Goal: Information Seeking & Learning: Learn about a topic

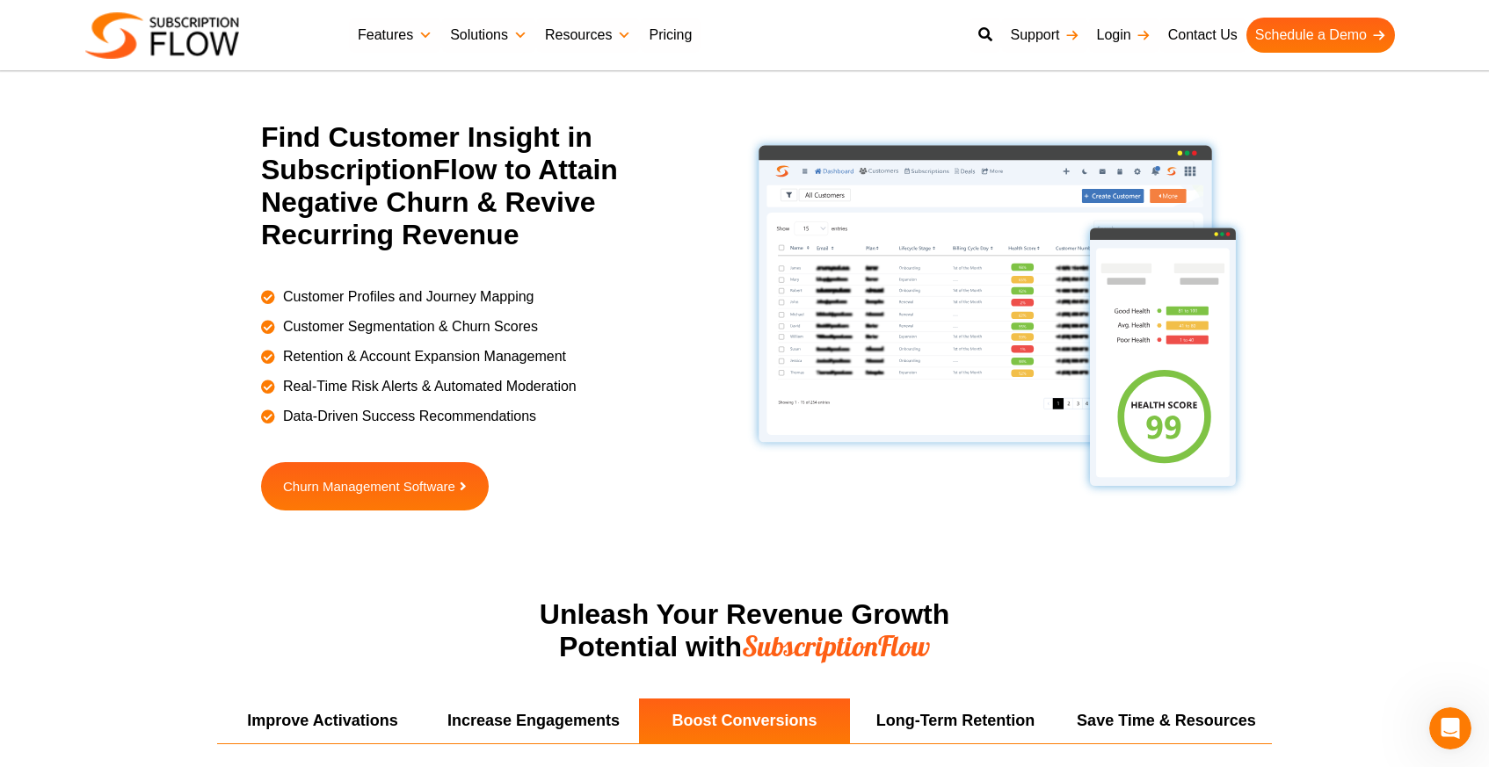
scroll to position [2665, 0]
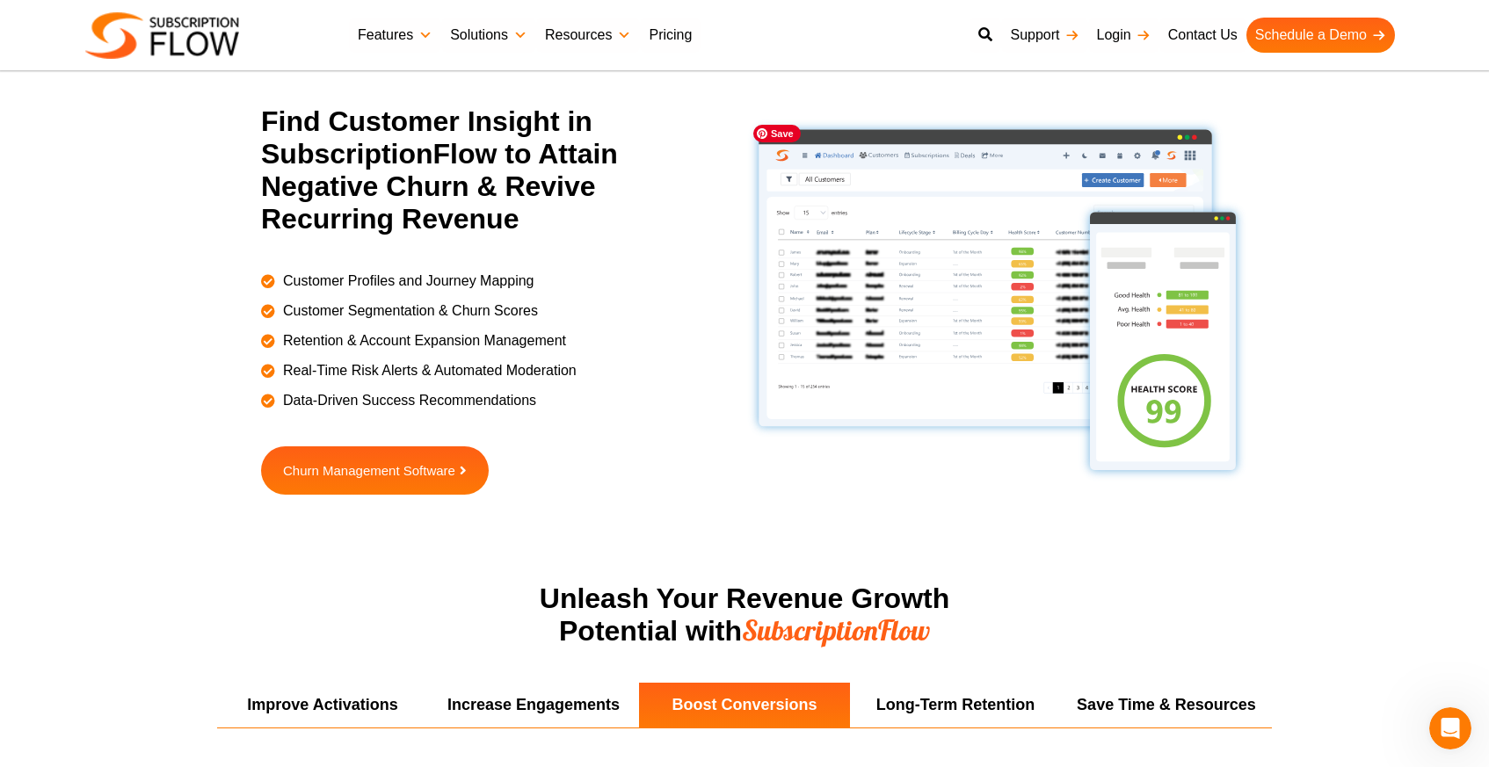
click at [966, 330] on img at bounding box center [997, 300] width 505 height 368
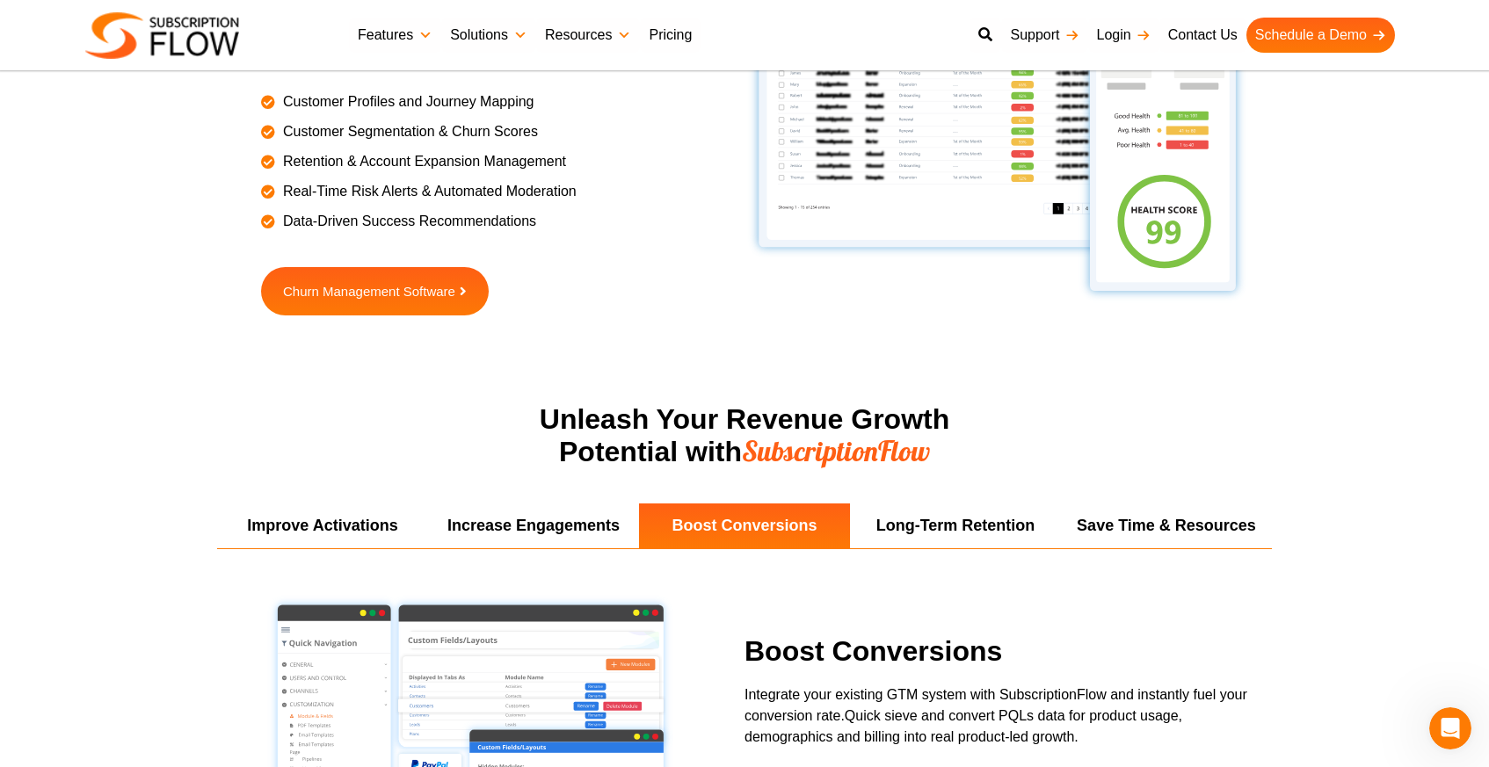
scroll to position [1899, 0]
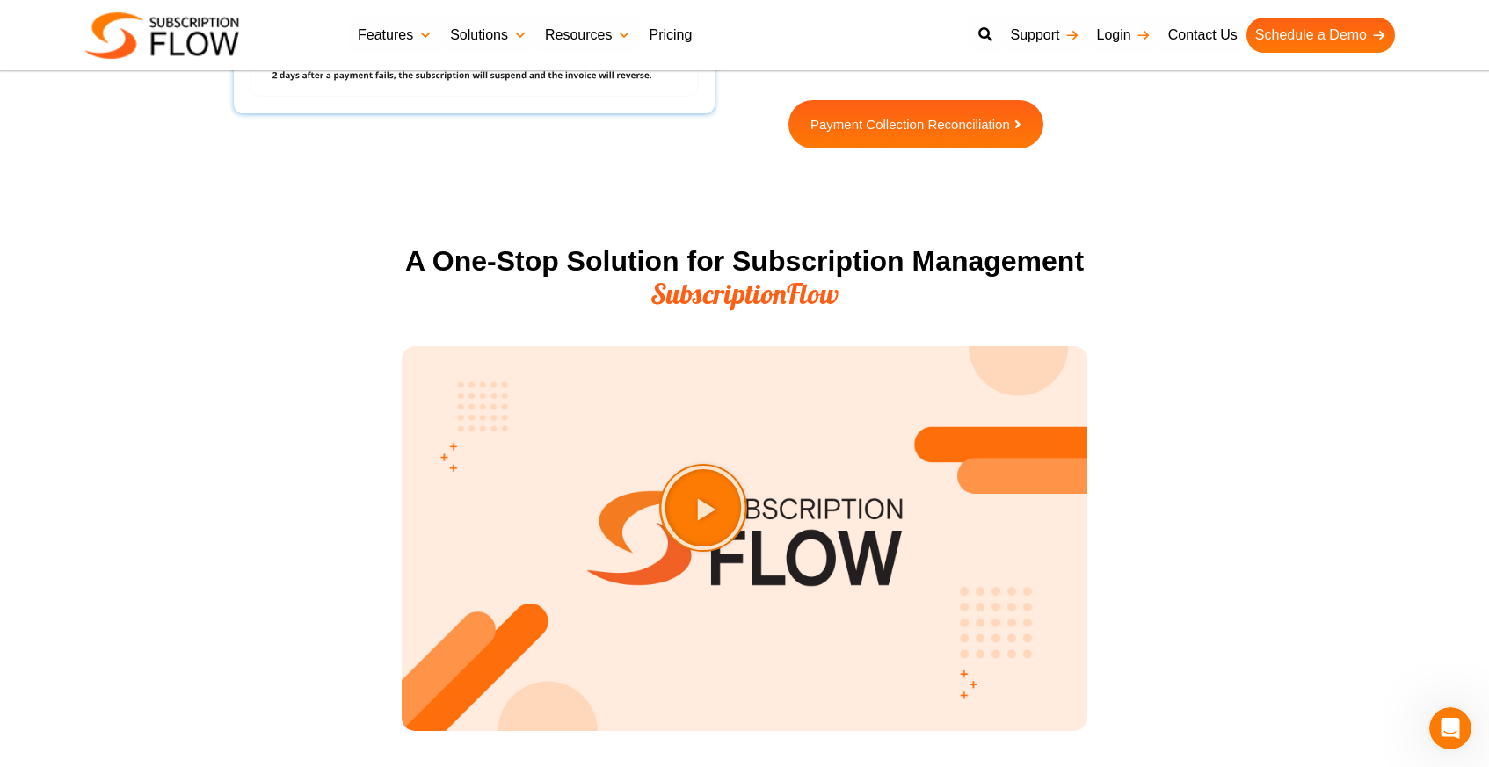
click at [671, 33] on link "Pricing" at bounding box center [670, 35] width 61 height 35
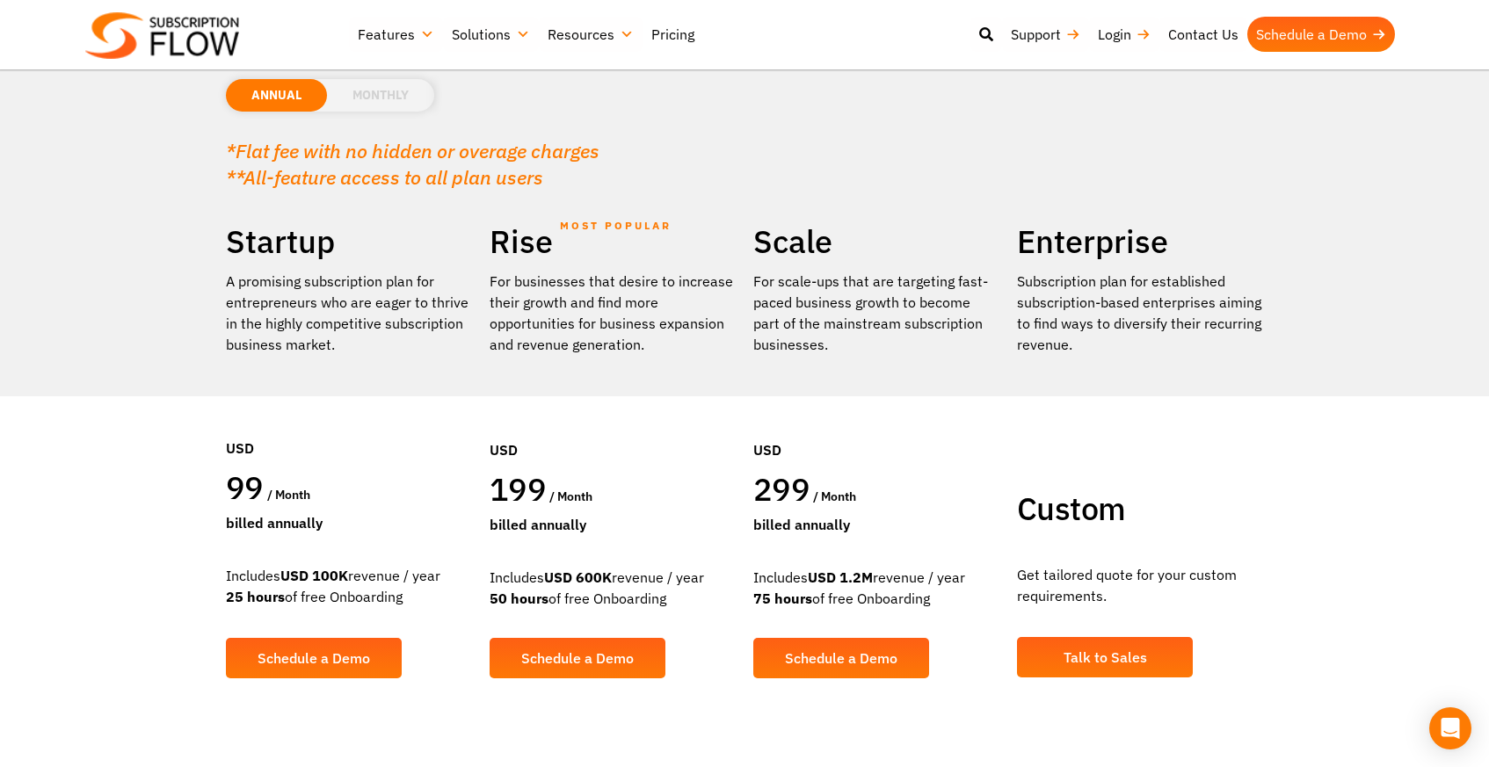
drag, startPoint x: 940, startPoint y: 599, endPoint x: 746, endPoint y: 568, distance: 195.8
click at [745, 568] on div "Scale For scale-ups that are targeting fast-paced business growth to become par…" at bounding box center [877, 464] width 264 height 484
drag, startPoint x: 757, startPoint y: 572, endPoint x: 929, endPoint y: 598, distance: 174.2
click at [929, 598] on div "Includes USD 1.2M revenue / year 75 hours of free Onboarding" at bounding box center [876, 588] width 246 height 42
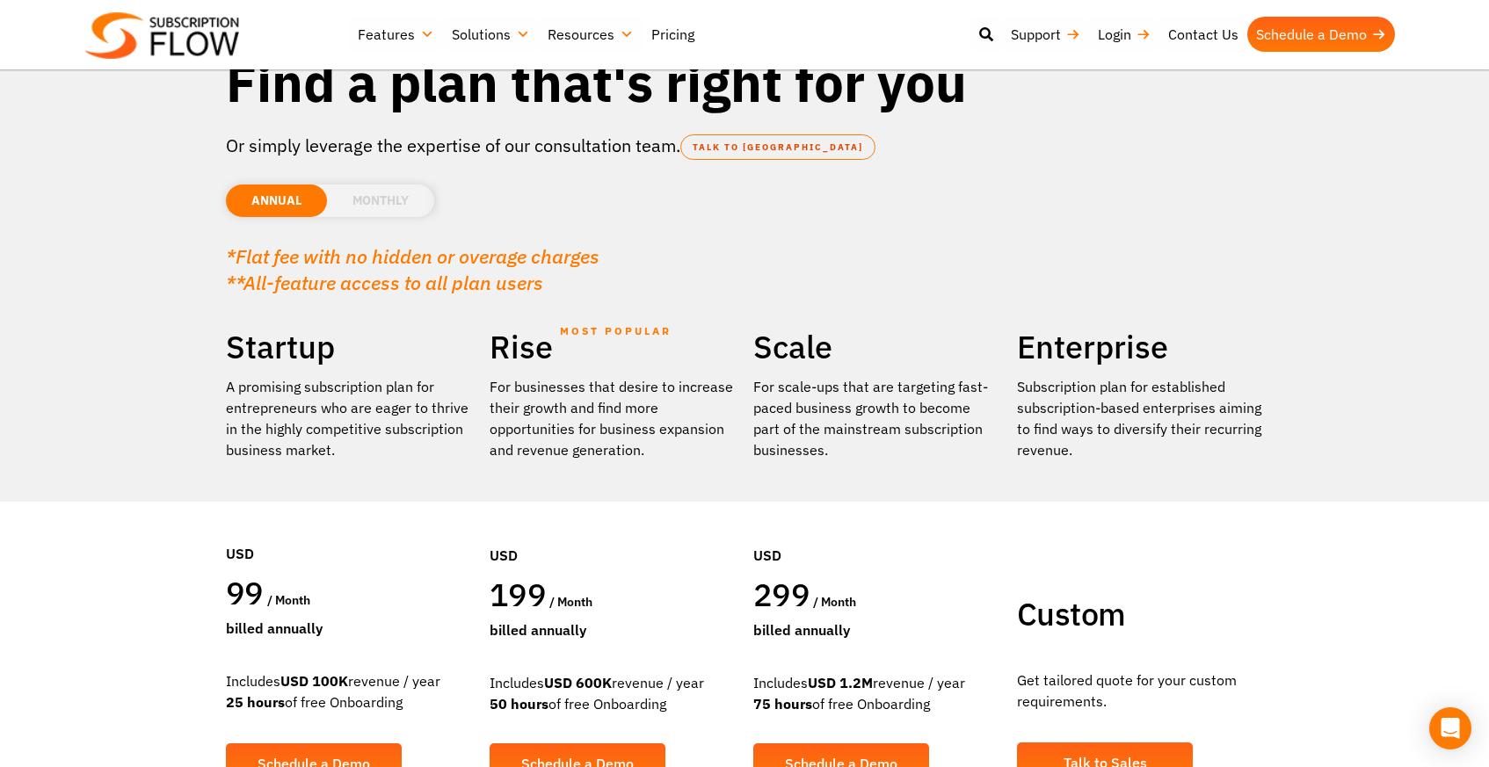
scroll to position [76, 0]
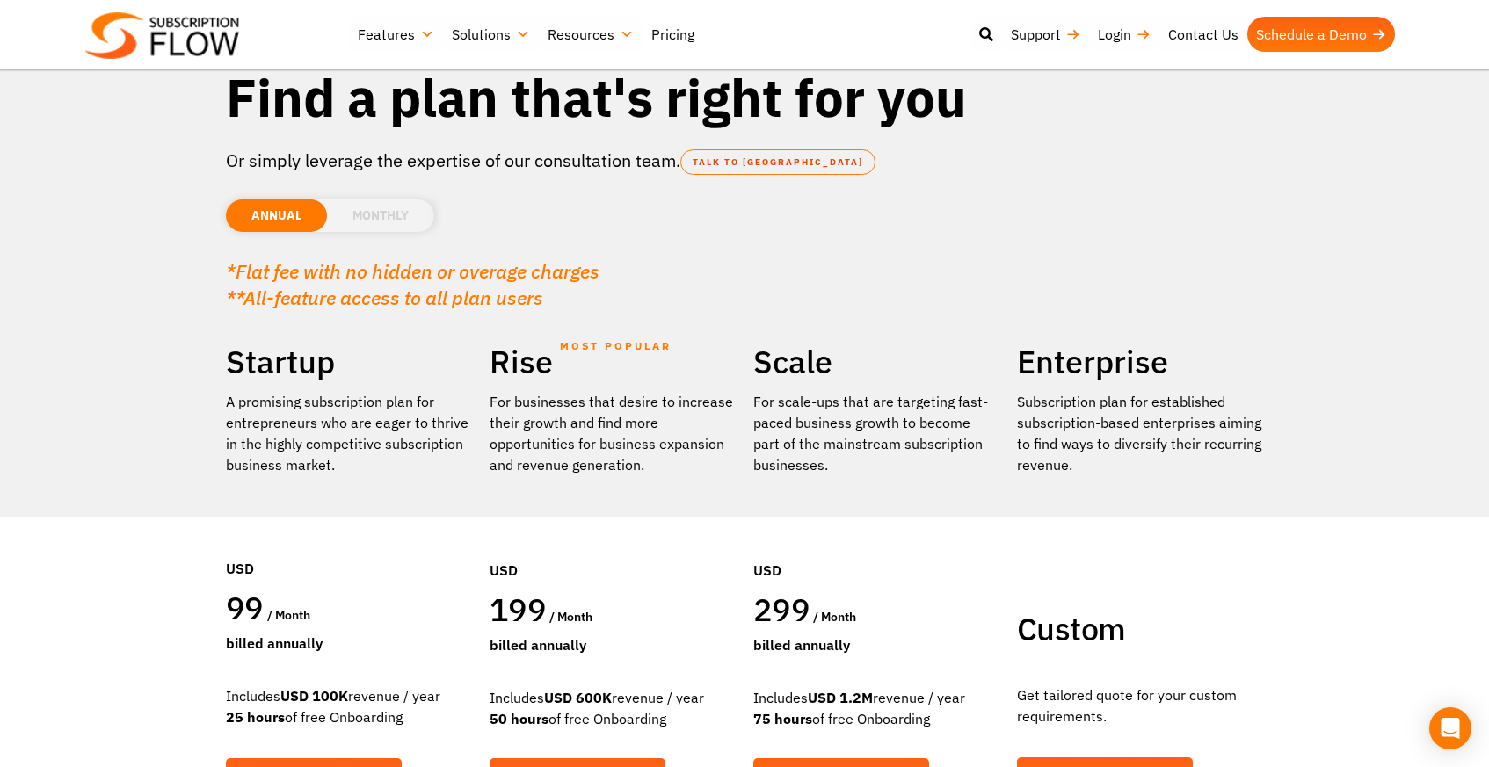
click at [387, 219] on li "MONTHLY" at bounding box center [380, 216] width 107 height 33
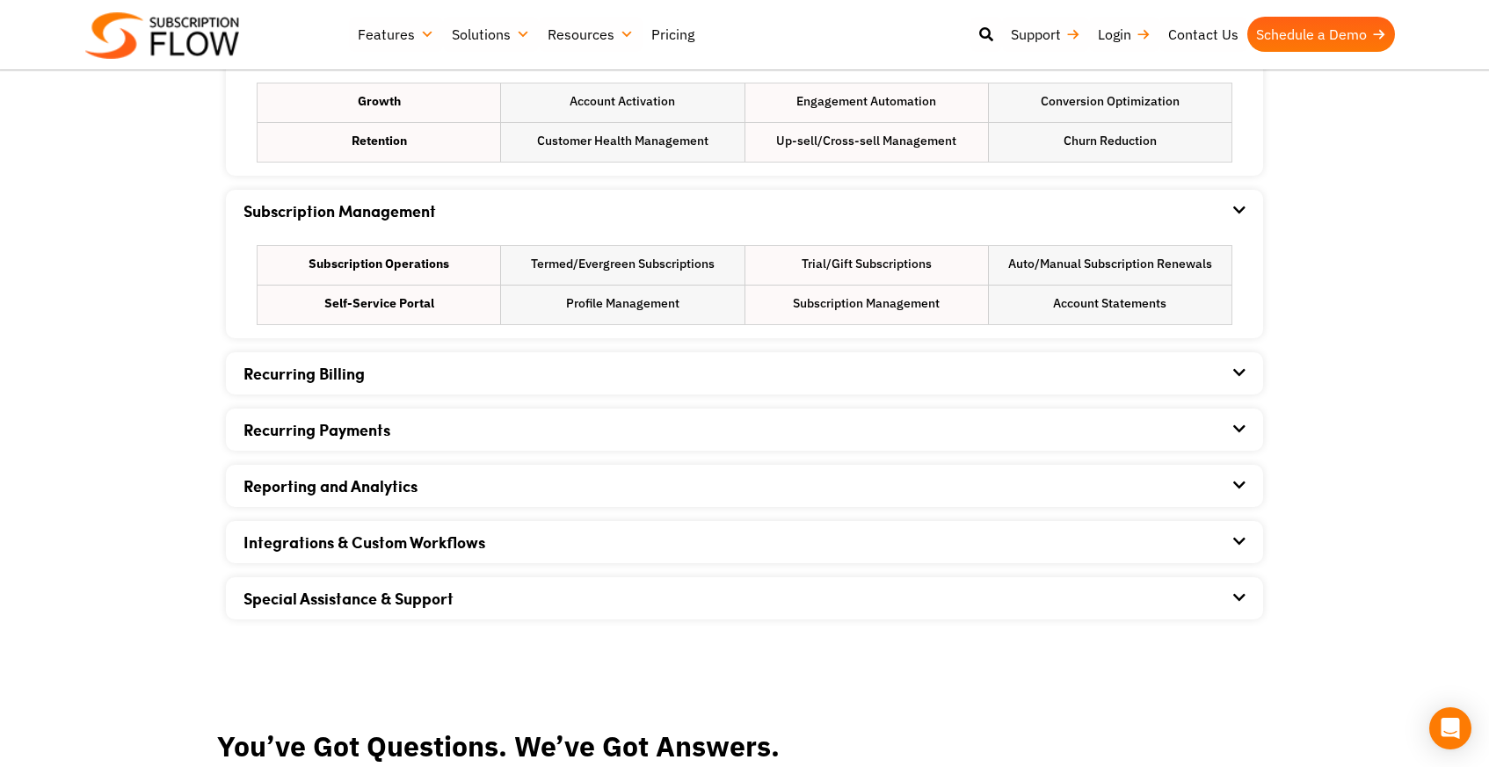
scroll to position [1141, 0]
click at [1245, 370] on icon at bounding box center [1239, 374] width 12 height 14
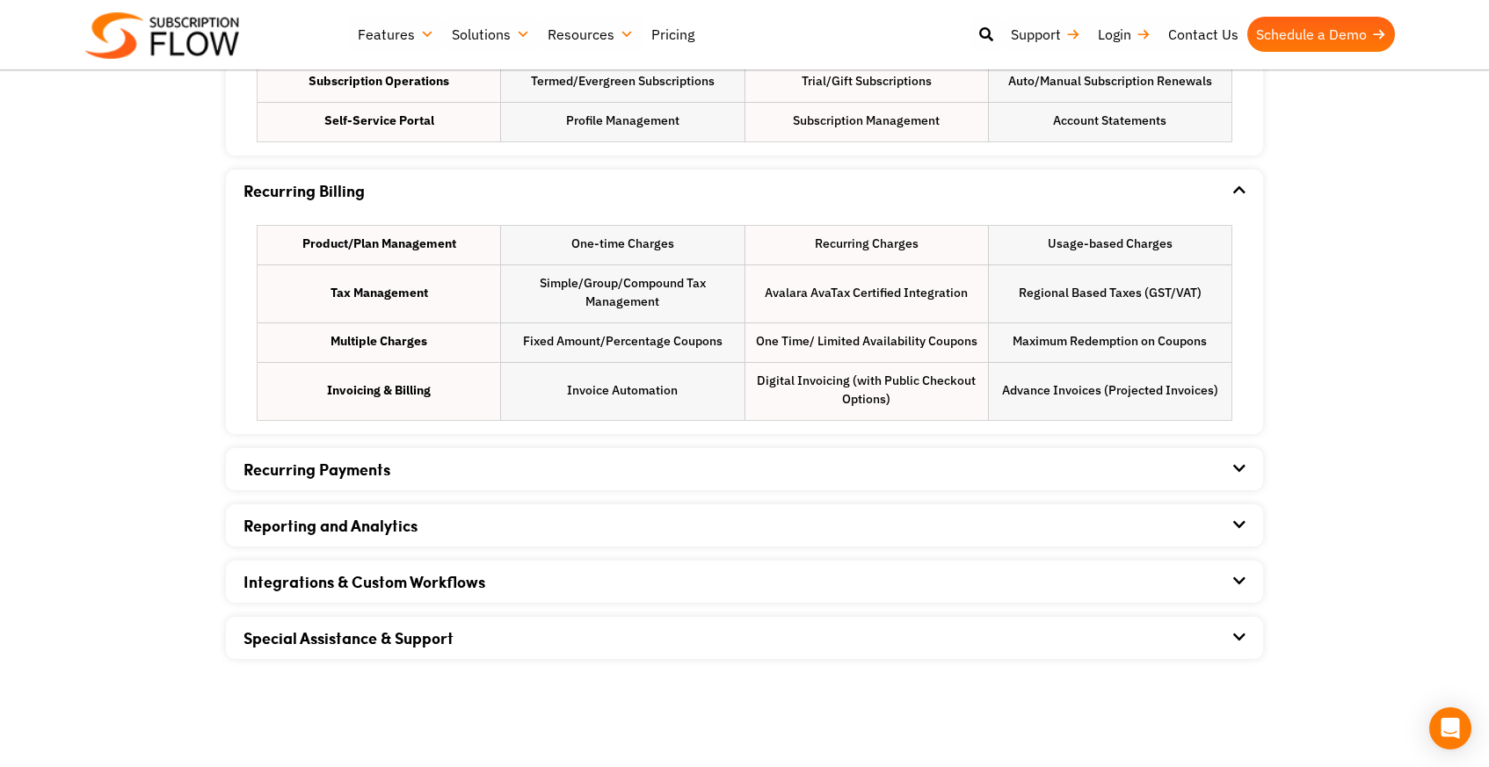
scroll to position [1319, 0]
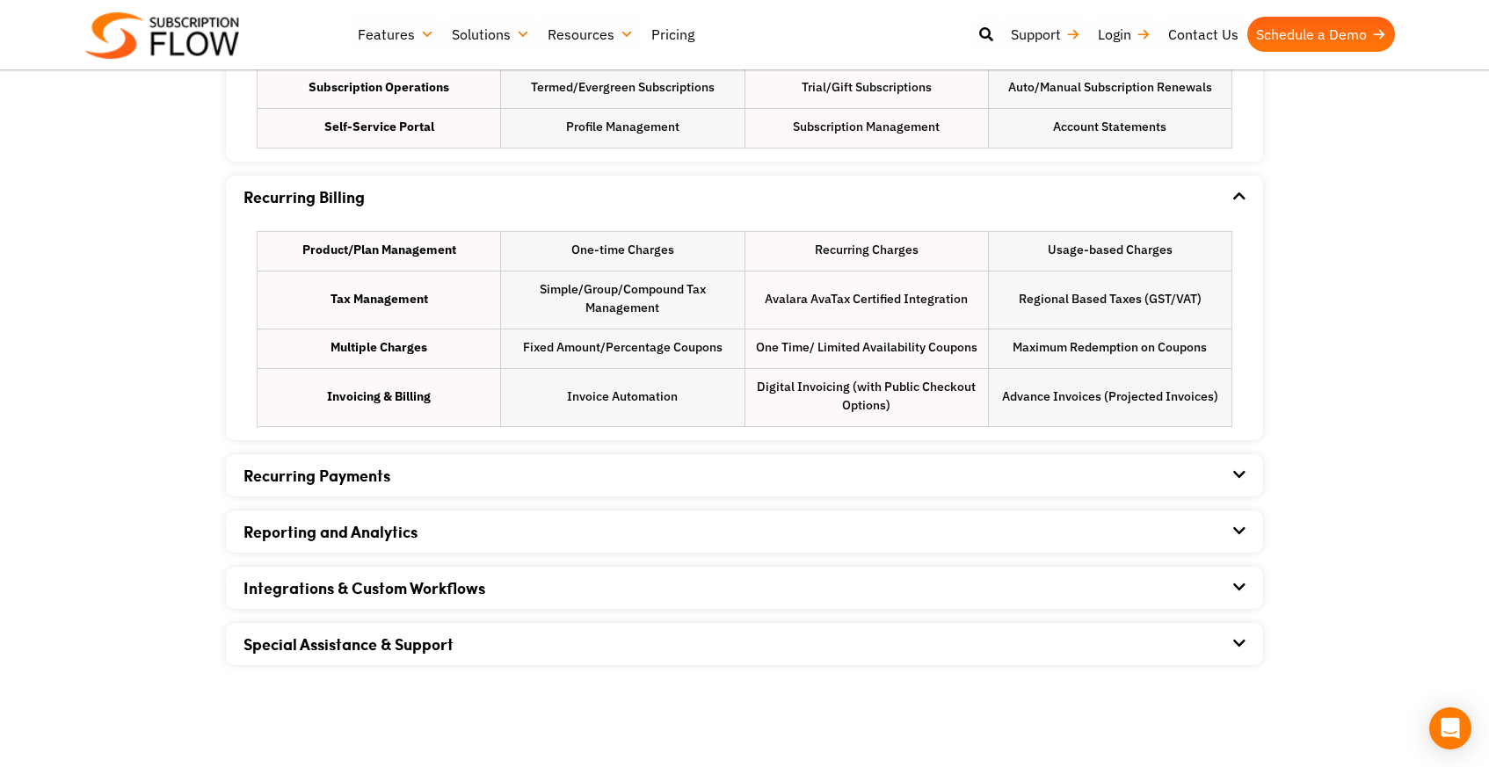
click at [1252, 470] on div "Recurring Payments Online Payment Modes Card Payments Bank Transfers Digital Wa…" at bounding box center [744, 476] width 1037 height 42
click at [1238, 477] on icon at bounding box center [1239, 475] width 12 height 14
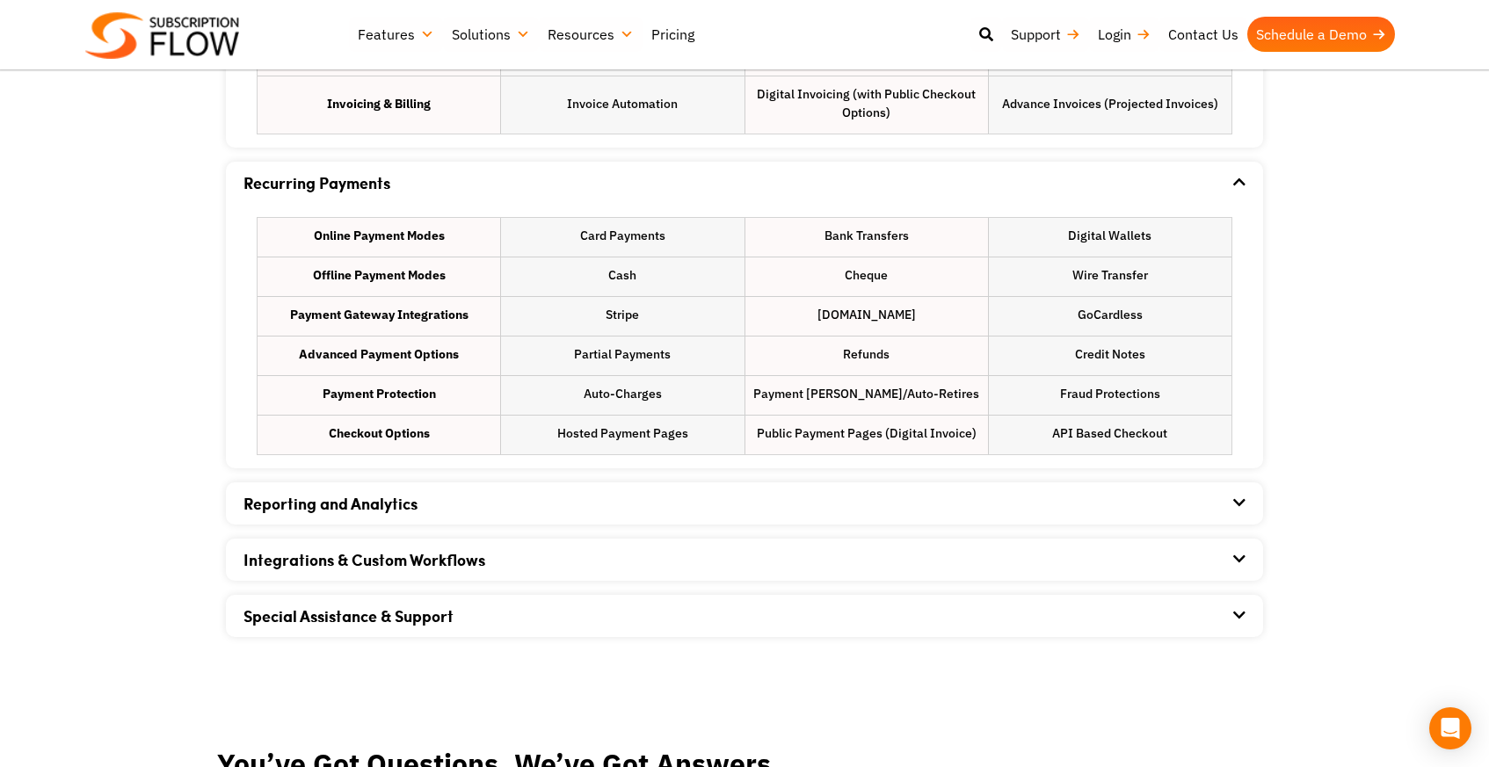
scroll to position [1628, 0]
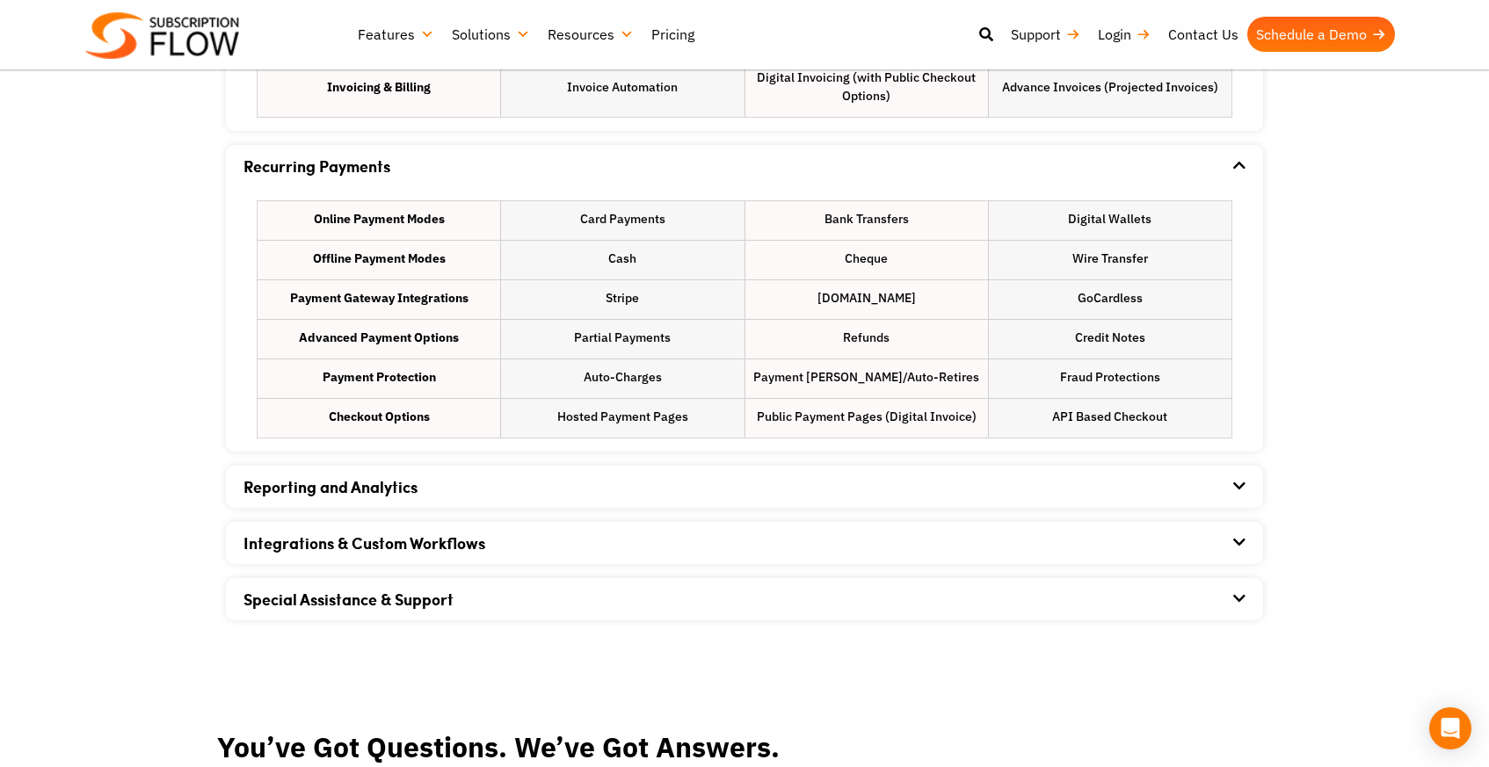
click at [427, 297] on strong "Payment Gateway Integrations" at bounding box center [379, 298] width 178 height 18
click at [600, 338] on li "Partial Payments" at bounding box center [622, 339] width 243 height 39
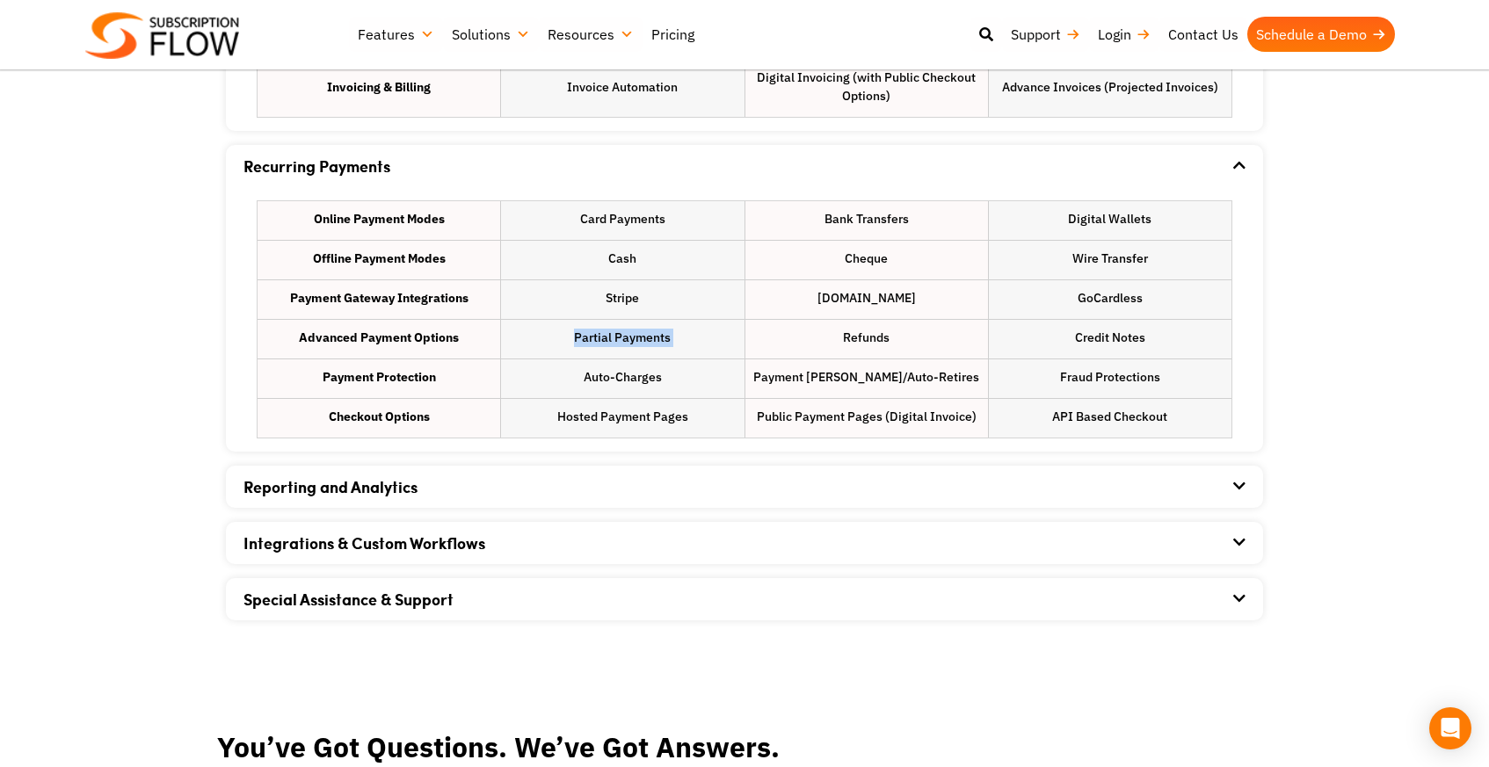
click at [600, 338] on li "Partial Payments" at bounding box center [622, 339] width 243 height 39
click at [861, 333] on li "Refunds" at bounding box center [866, 339] width 243 height 39
click at [1107, 338] on li "Credit Notes" at bounding box center [1110, 339] width 243 height 39
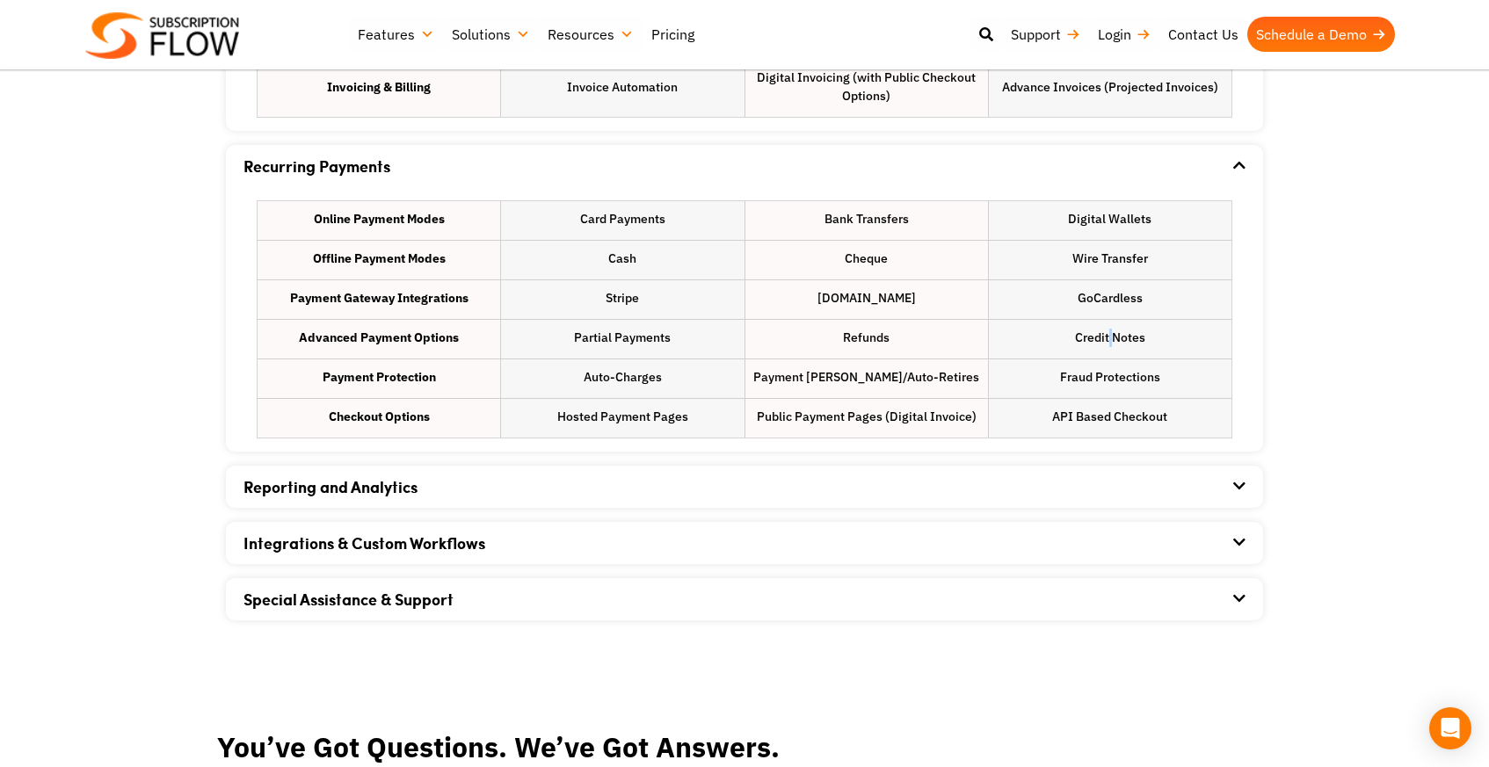
click at [1107, 338] on li "Credit Notes" at bounding box center [1110, 339] width 243 height 39
click at [604, 378] on li "Auto-Charges" at bounding box center [622, 379] width 243 height 39
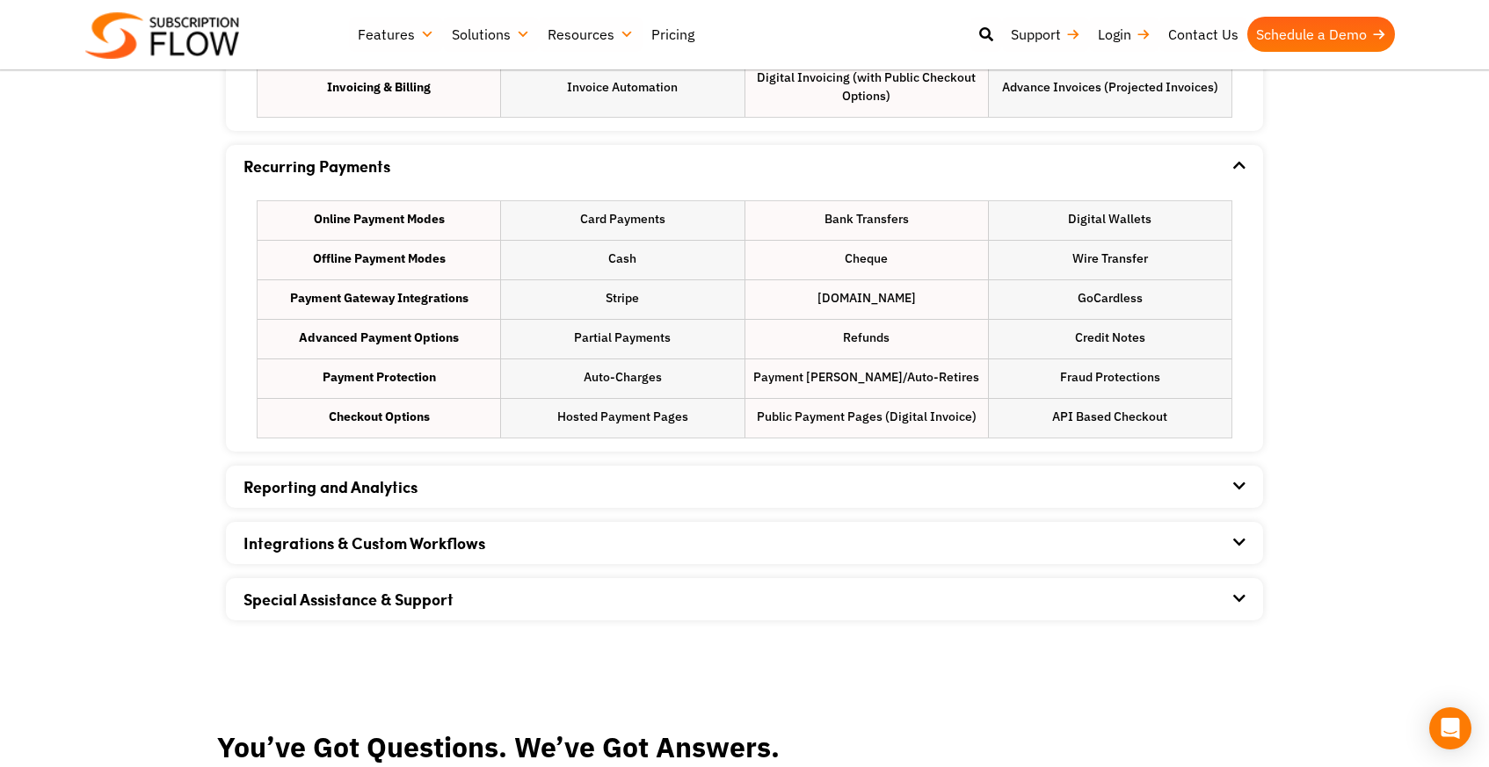
click at [817, 377] on li "Payment Dunning/Auto-Retires" at bounding box center [866, 379] width 243 height 39
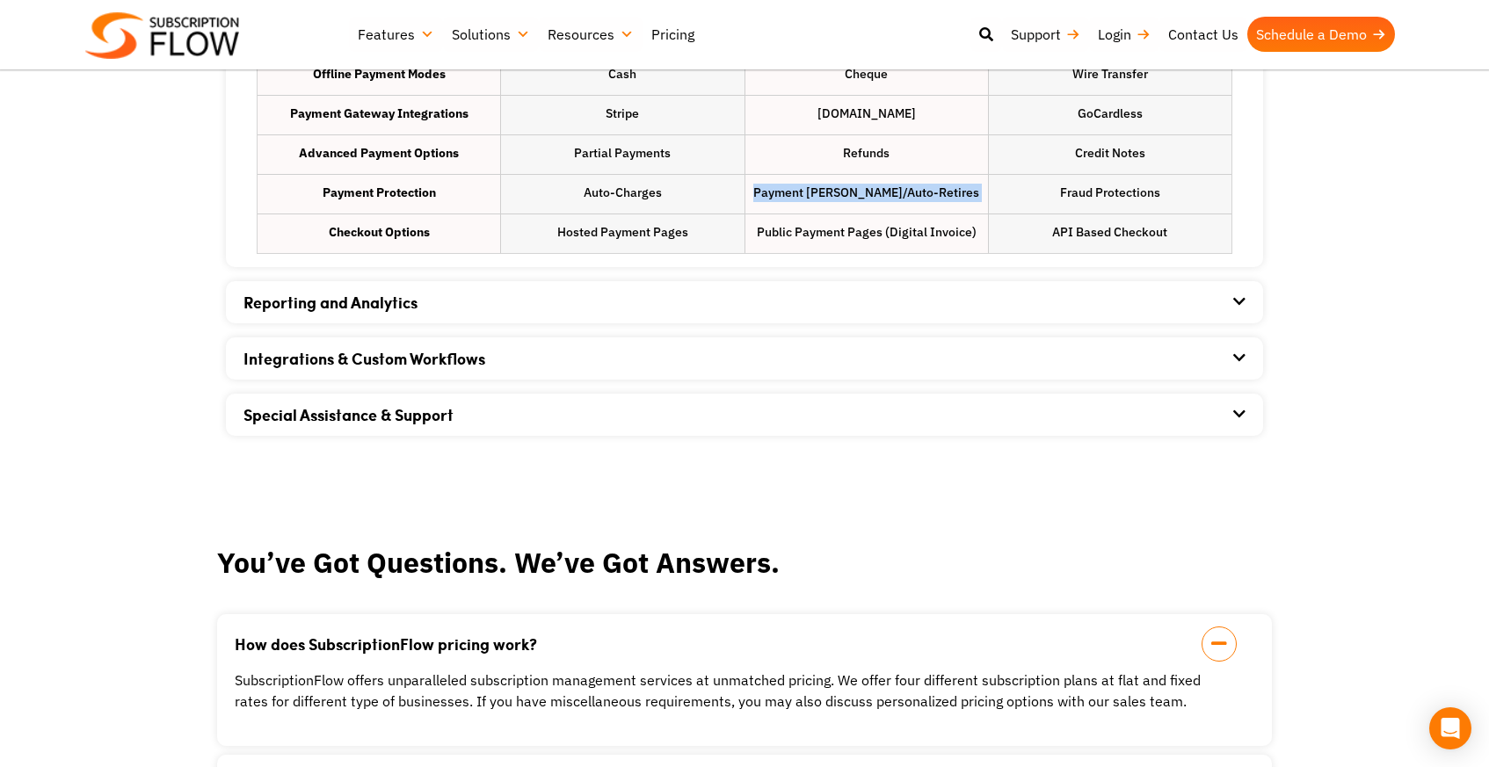
scroll to position [1812, 0]
click at [1240, 353] on icon at bounding box center [1239, 359] width 12 height 14
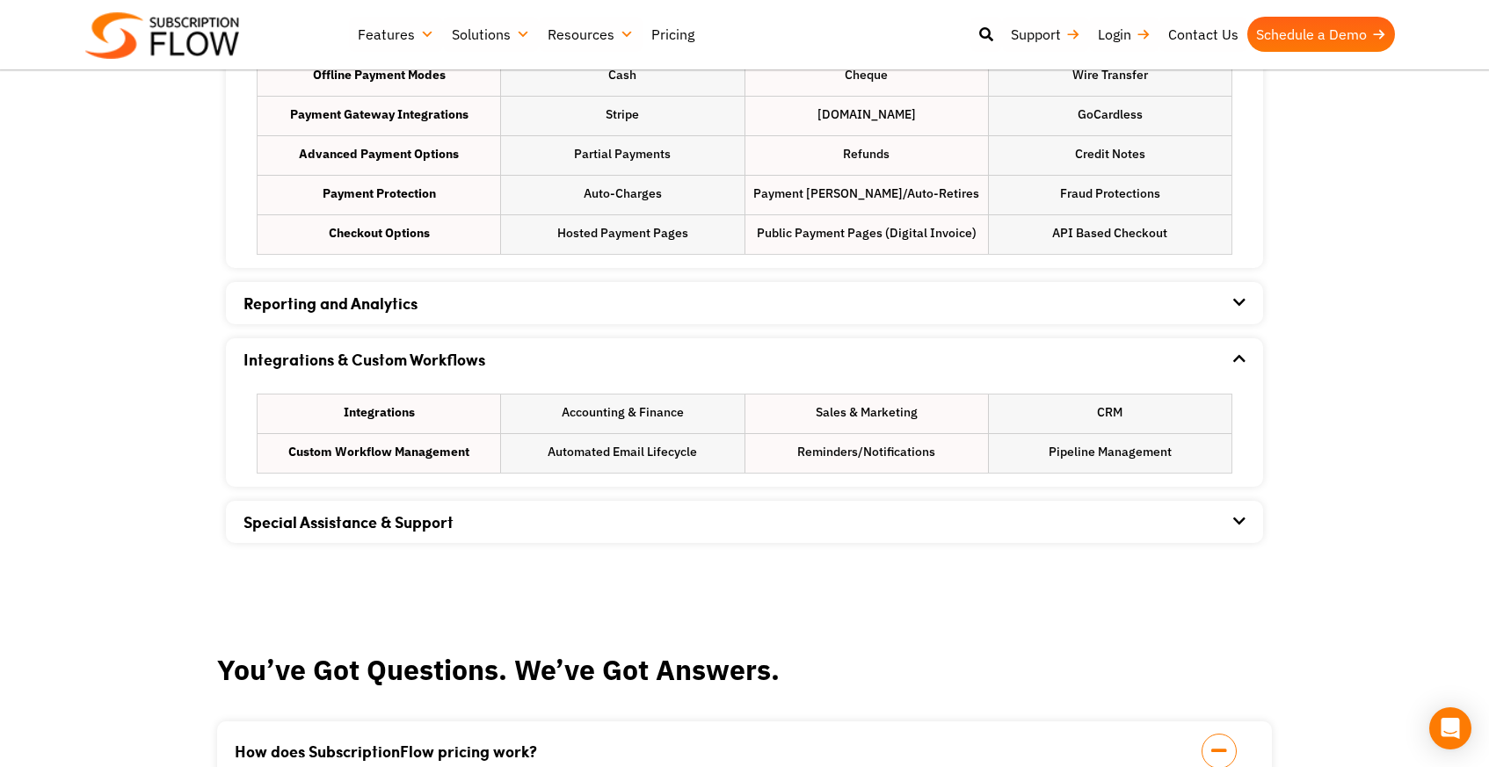
click at [1240, 297] on icon at bounding box center [1239, 302] width 12 height 14
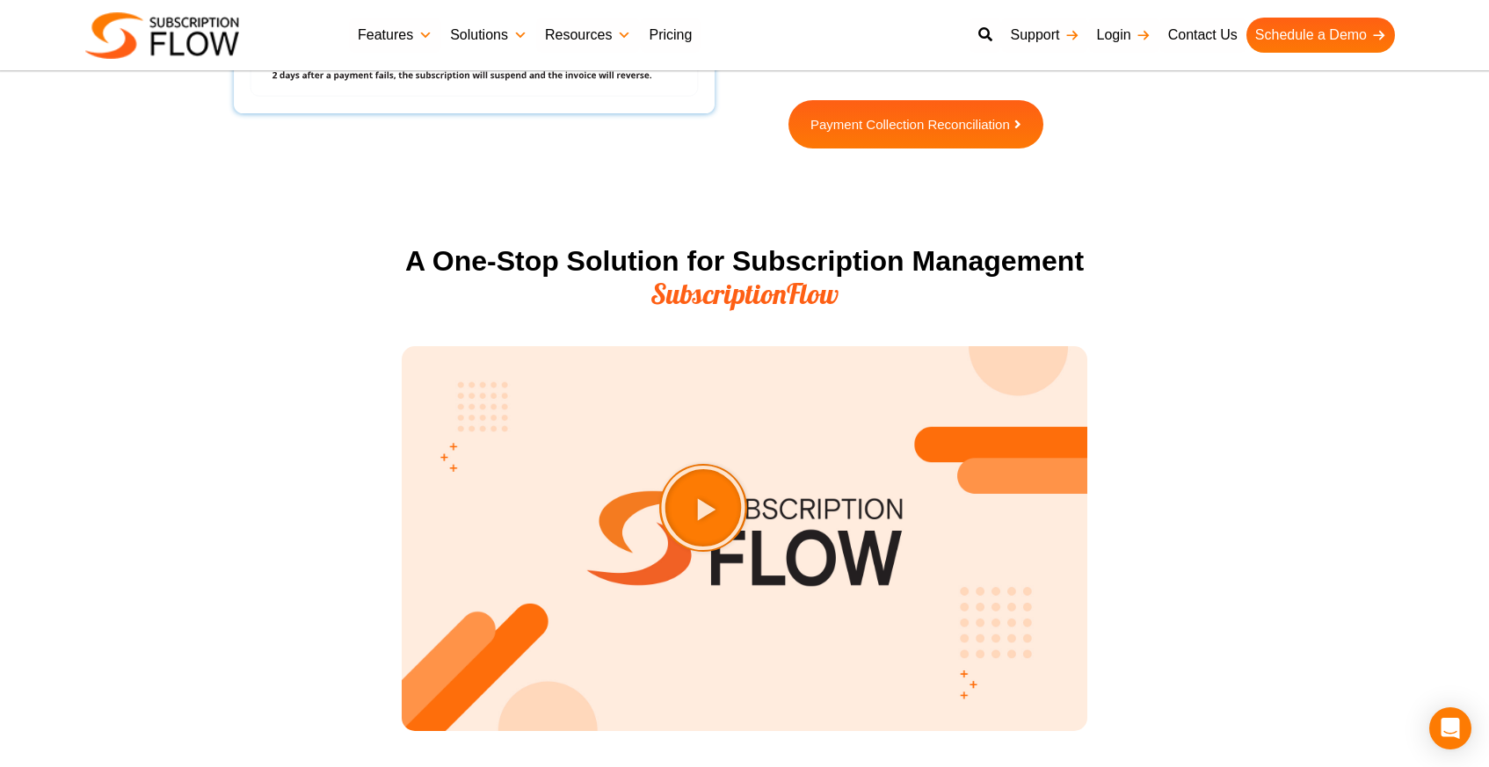
click at [527, 33] on link "Solutions" at bounding box center [488, 35] width 95 height 35
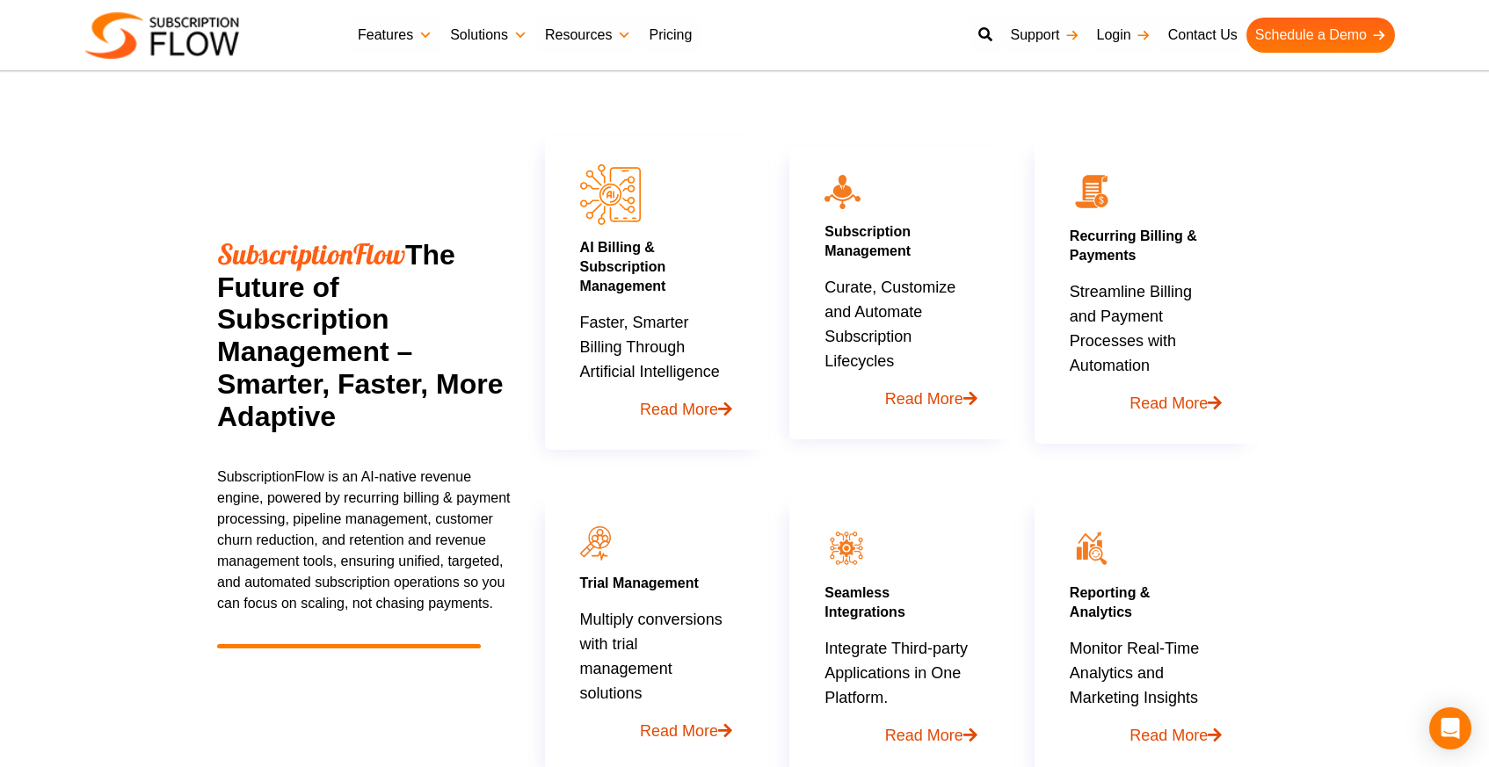
scroll to position [905, 0]
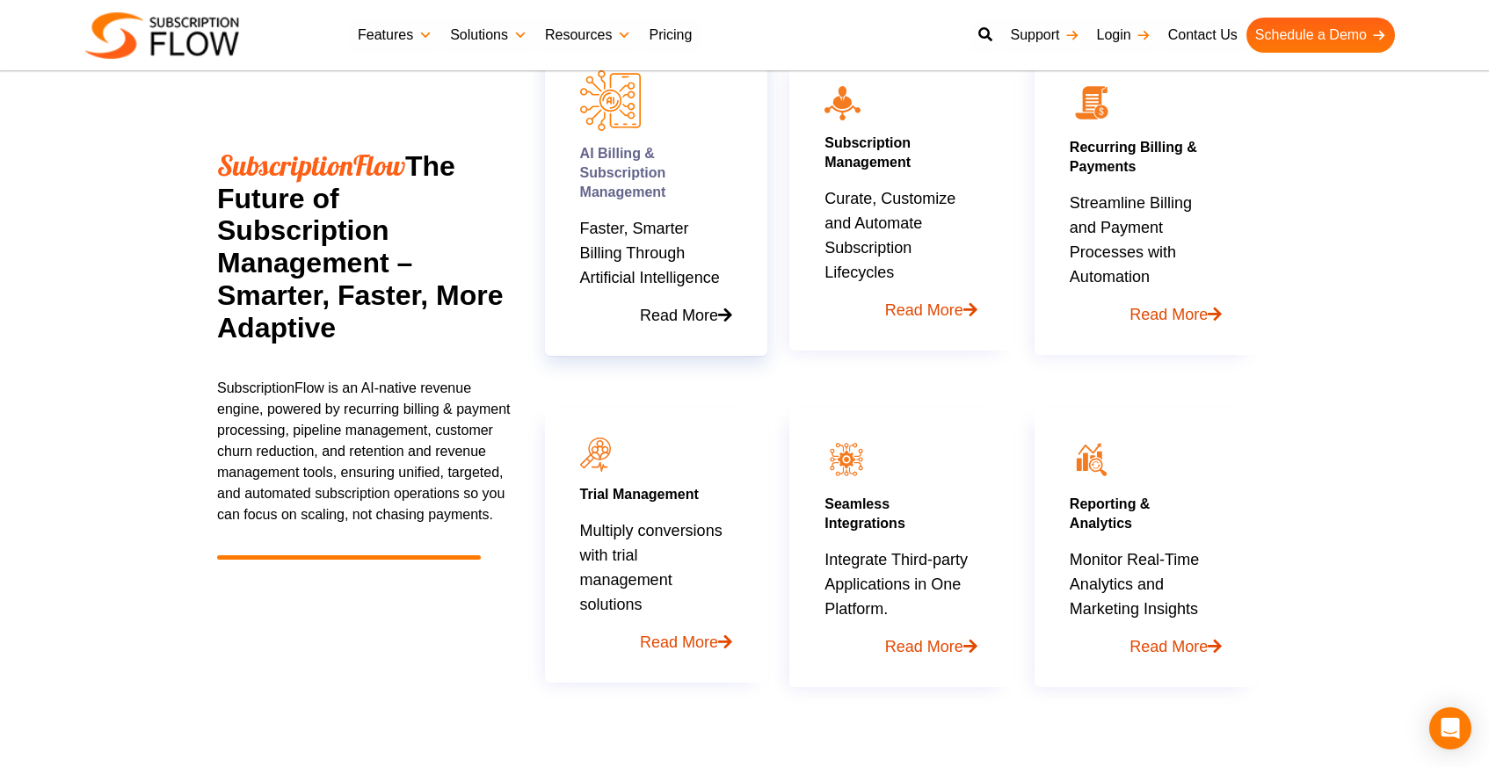
click at [690, 315] on link "Read More" at bounding box center [656, 309] width 152 height 38
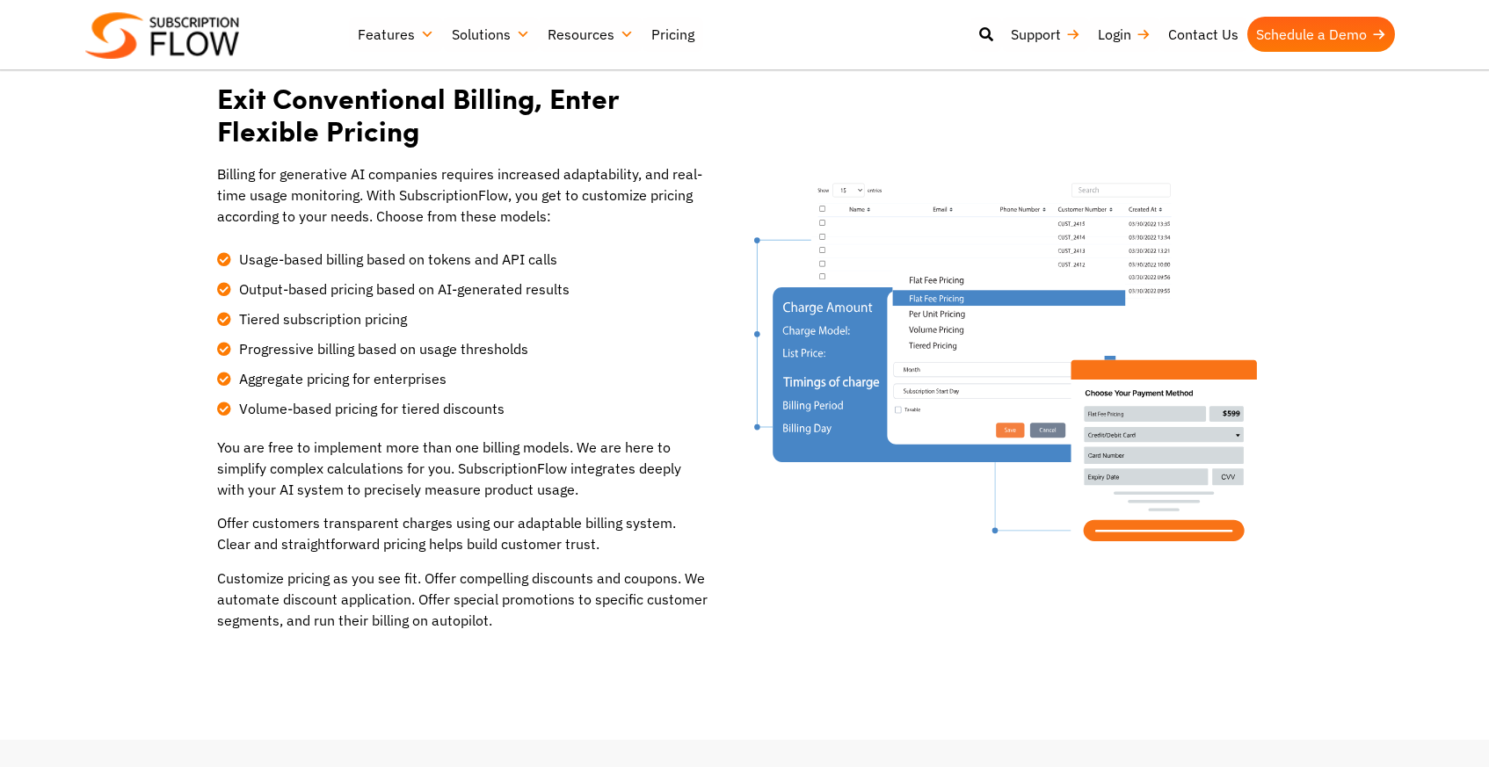
scroll to position [512, 0]
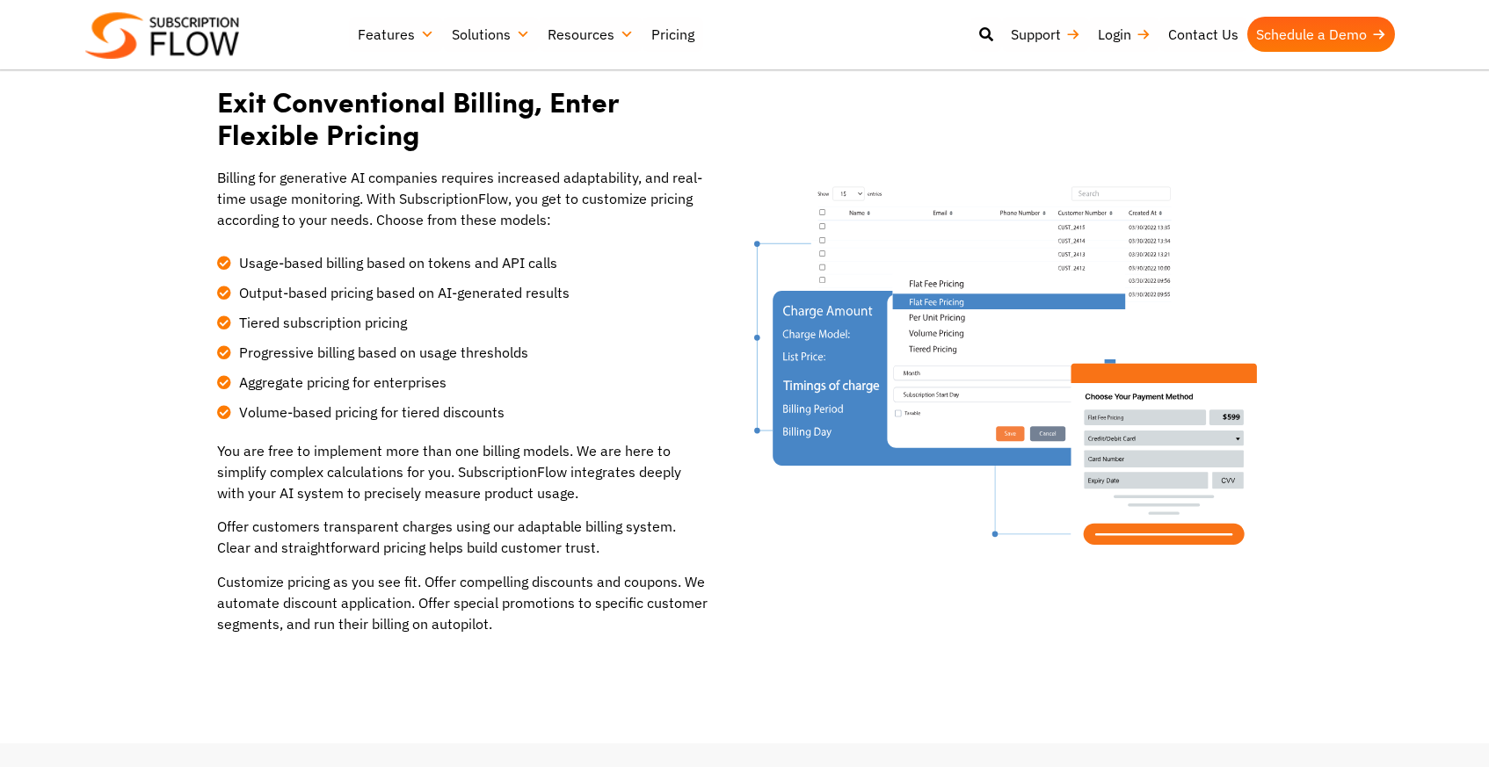
click at [328, 295] on span "Output-based pricing based on AI-generated results" at bounding box center [402, 292] width 335 height 21
click at [313, 324] on span "Tiered subscription pricing" at bounding box center [321, 322] width 172 height 21
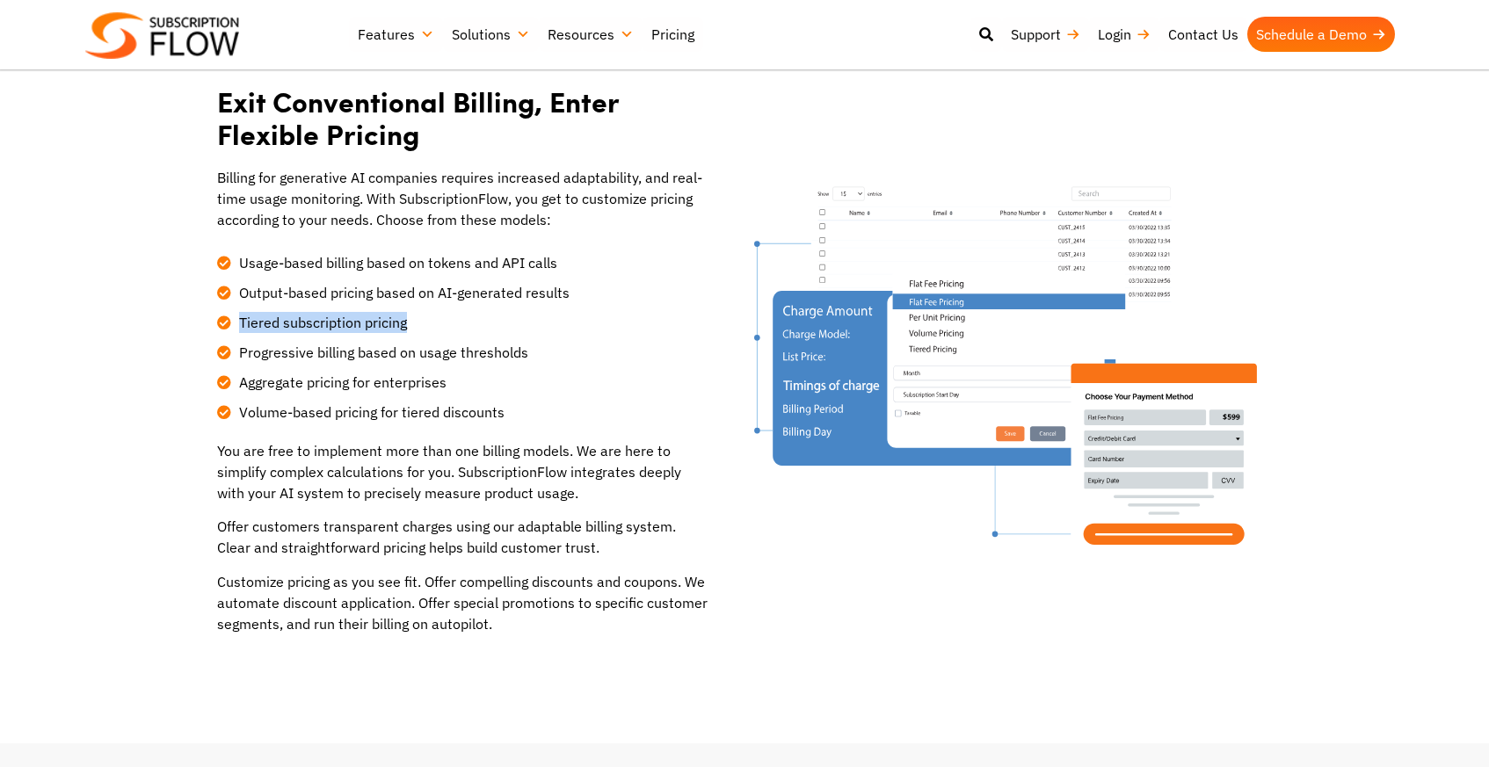
click at [313, 324] on span "Tiered subscription pricing" at bounding box center [321, 322] width 172 height 21
